Goal: Transaction & Acquisition: Purchase product/service

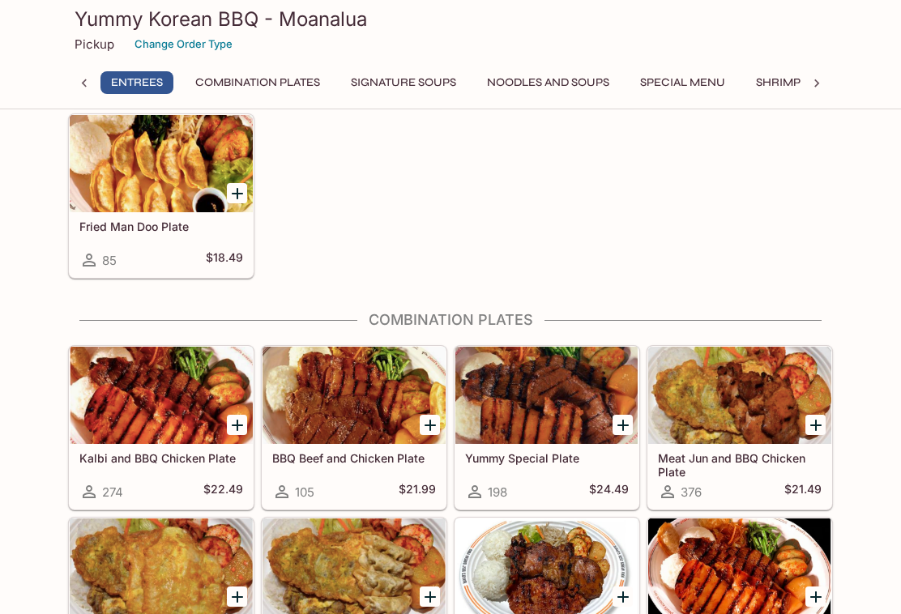
click at [554, 390] on div at bounding box center [546, 395] width 183 height 97
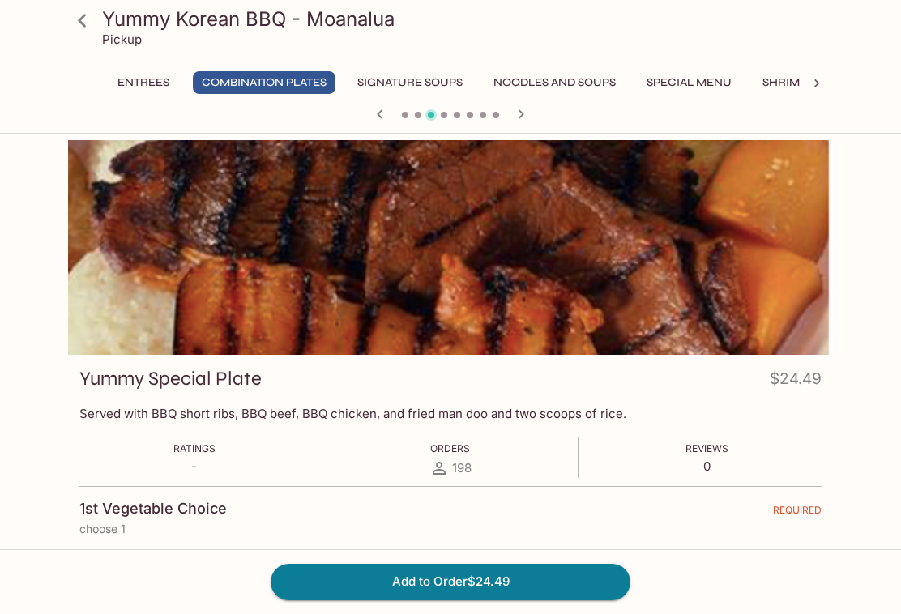
click at [447, 571] on button "Add to Order $24.49" at bounding box center [450, 582] width 360 height 36
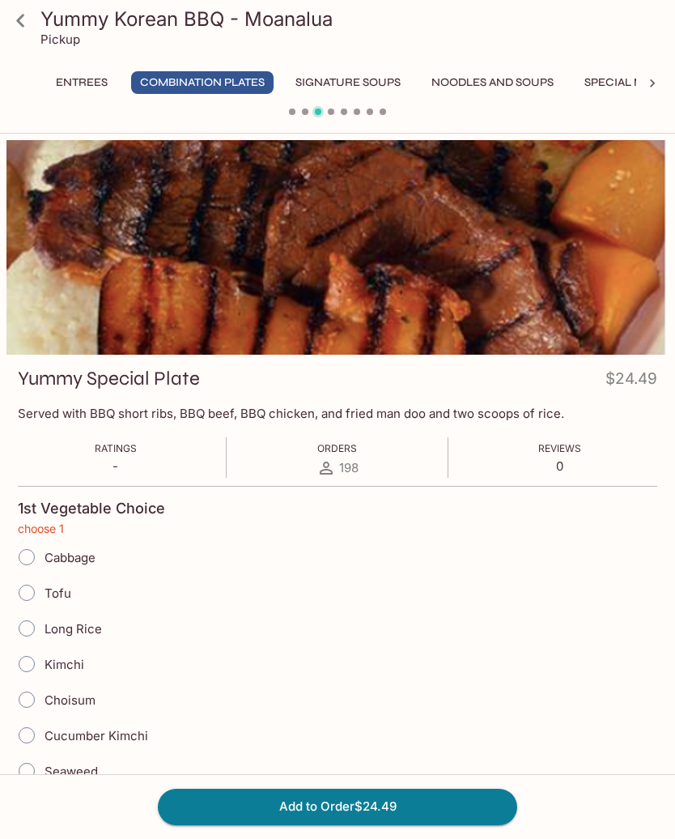
click at [640, 36] on div "Pickup" at bounding box center [351, 39] width 622 height 15
click at [23, 19] on icon at bounding box center [20, 20] width 28 height 28
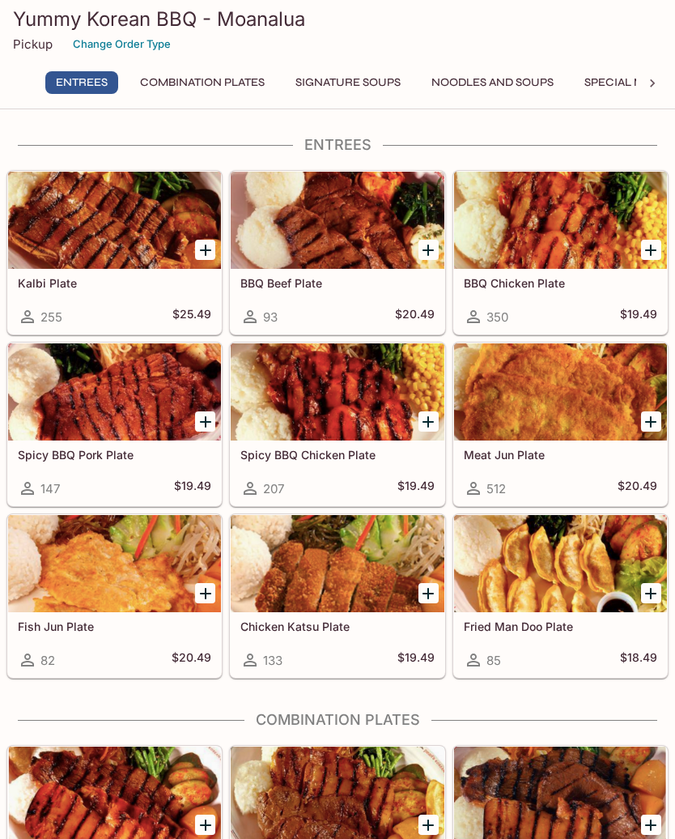
click at [40, 43] on p "Pickup" at bounding box center [33, 43] width 40 height 15
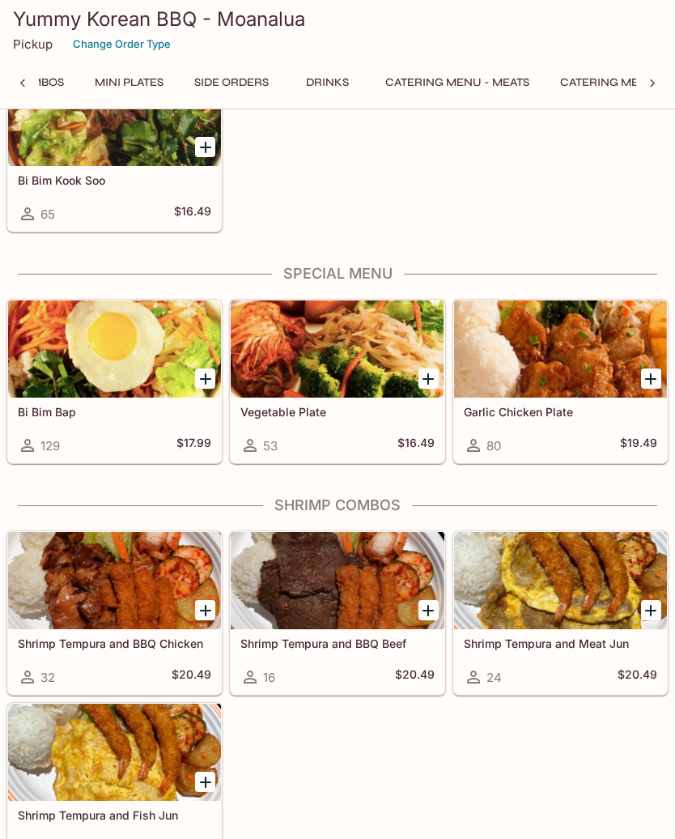
scroll to position [1301, 0]
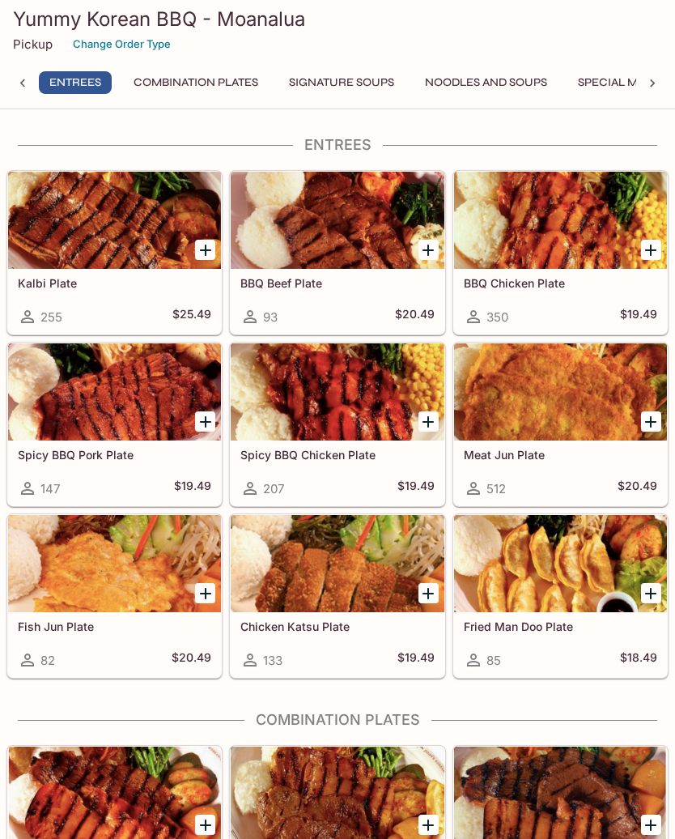
click at [657, 76] on icon at bounding box center [653, 83] width 16 height 16
click at [659, 86] on icon at bounding box center [653, 83] width 16 height 16
click at [652, 90] on div "Entrees Combination Plates Signature Soups Noodles and Soups Special Menu Shrim…" at bounding box center [337, 87] width 662 height 32
click at [120, 41] on button "Change Order Type" at bounding box center [122, 44] width 113 height 25
